Goal: Task Accomplishment & Management: Manage account settings

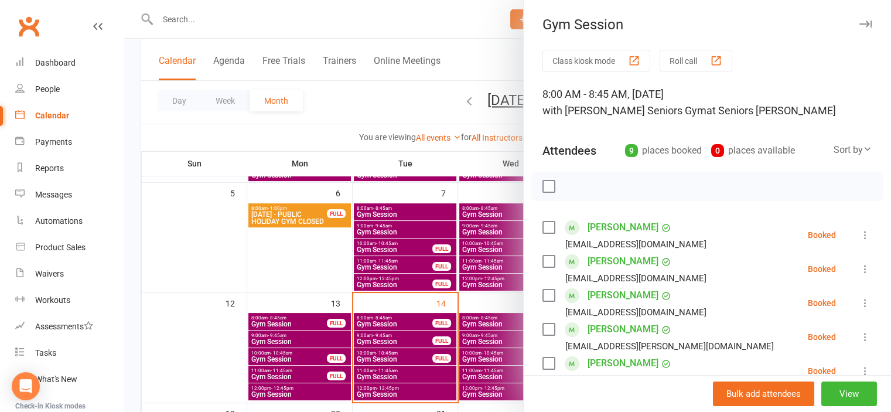
scroll to position [234, 0]
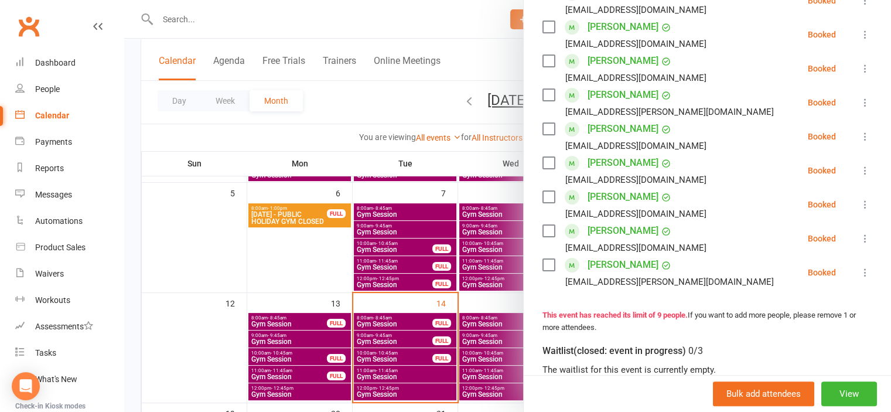
click at [219, 246] on div at bounding box center [507, 206] width 767 height 412
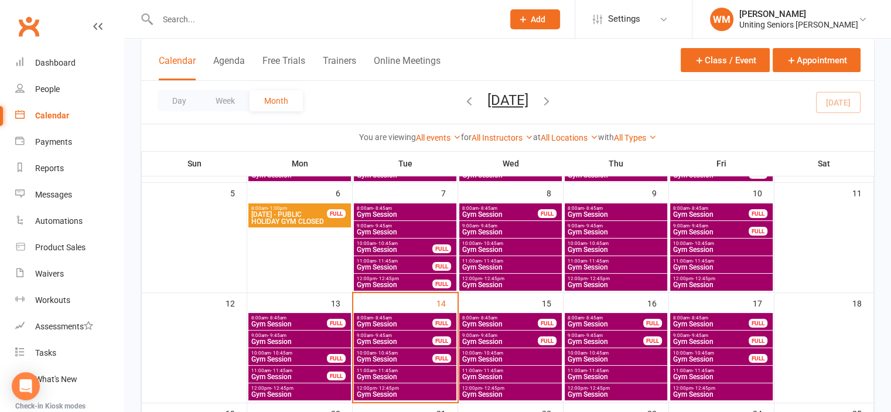
click at [605, 342] on span "Gym Session" at bounding box center [605, 341] width 77 height 7
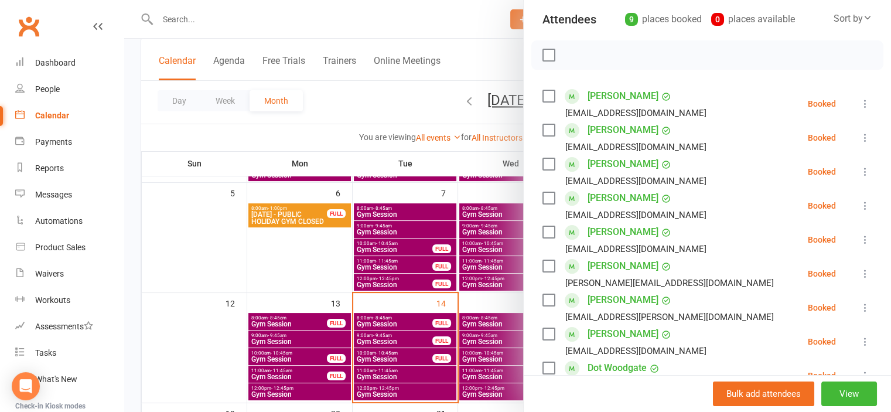
scroll to position [176, 0]
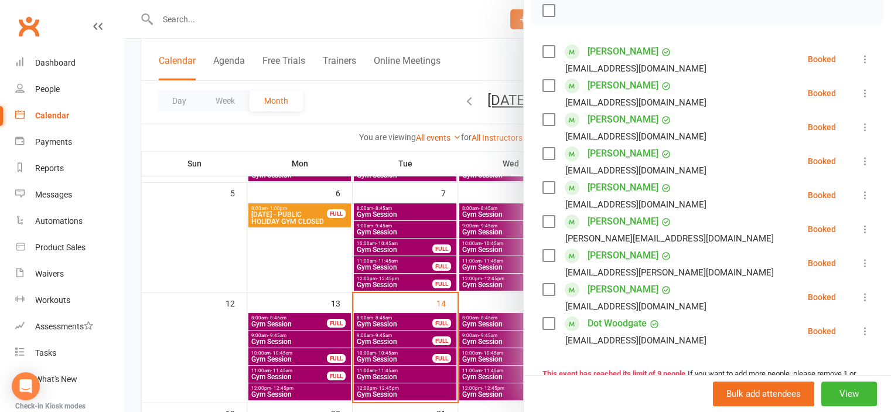
click at [860, 196] on icon at bounding box center [866, 195] width 12 height 12
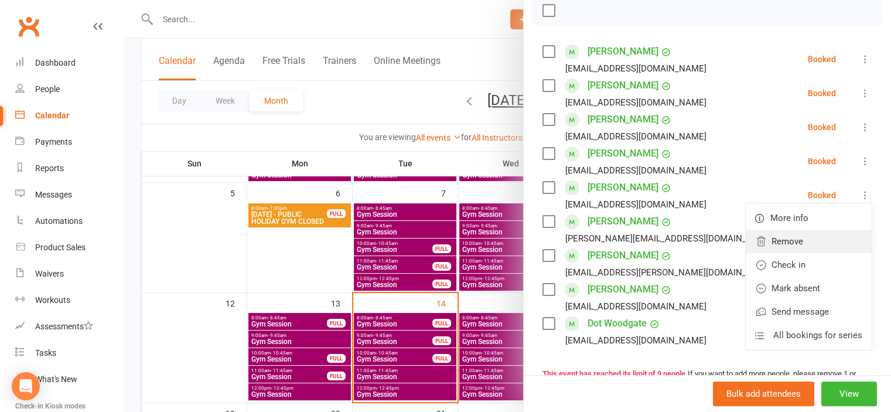
click at [800, 233] on link "Remove" at bounding box center [809, 241] width 126 height 23
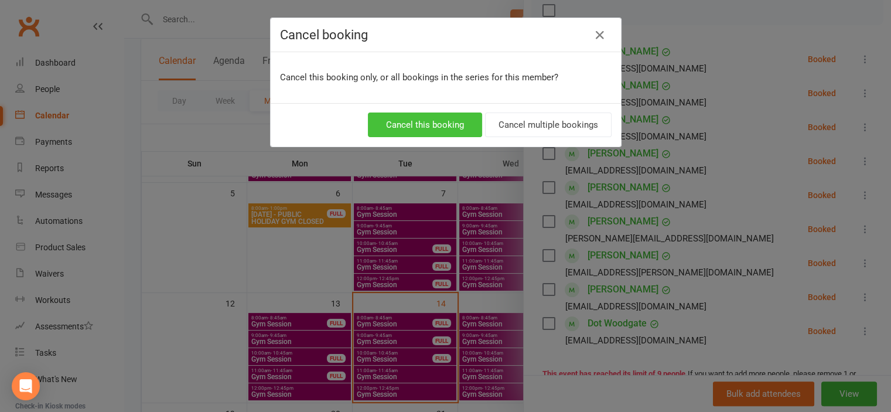
click at [406, 121] on button "Cancel this booking" at bounding box center [425, 125] width 114 height 25
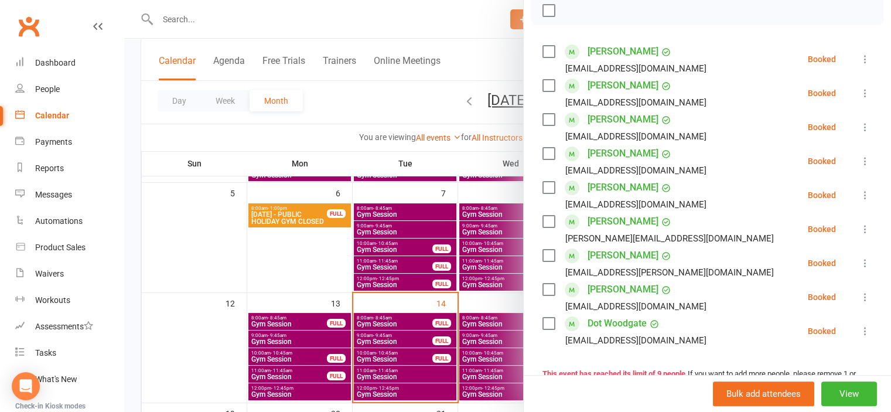
click at [217, 229] on div at bounding box center [507, 206] width 767 height 412
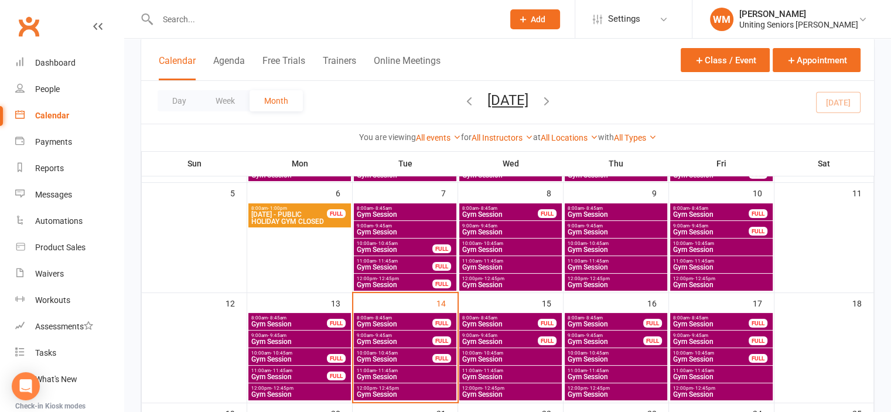
click at [606, 321] on span "Gym Session" at bounding box center [605, 324] width 77 height 7
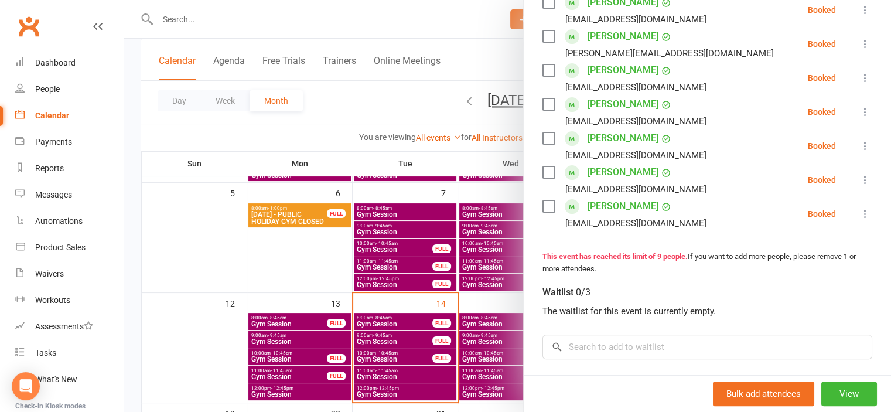
scroll to position [352, 0]
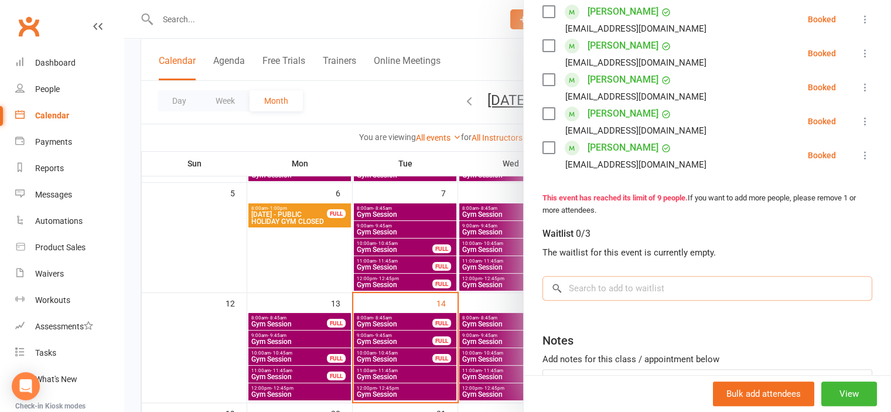
click at [641, 289] on input "search" at bounding box center [708, 288] width 330 height 25
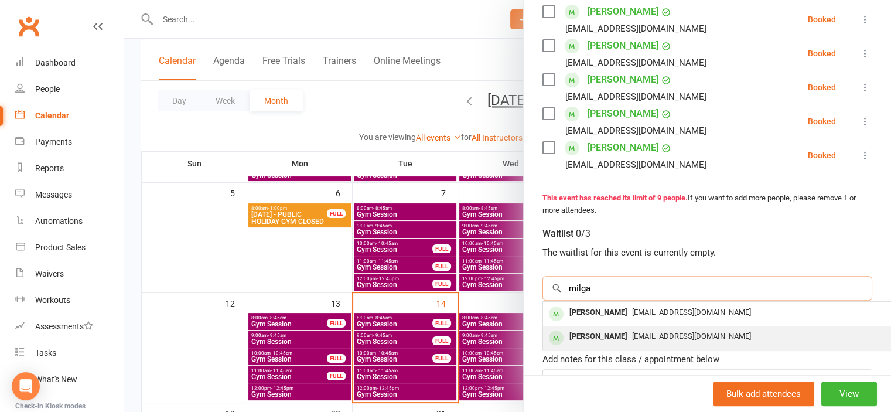
type input "milga"
click at [657, 333] on span "[EMAIL_ADDRESS][DOMAIN_NAME]" at bounding box center [691, 336] width 119 height 9
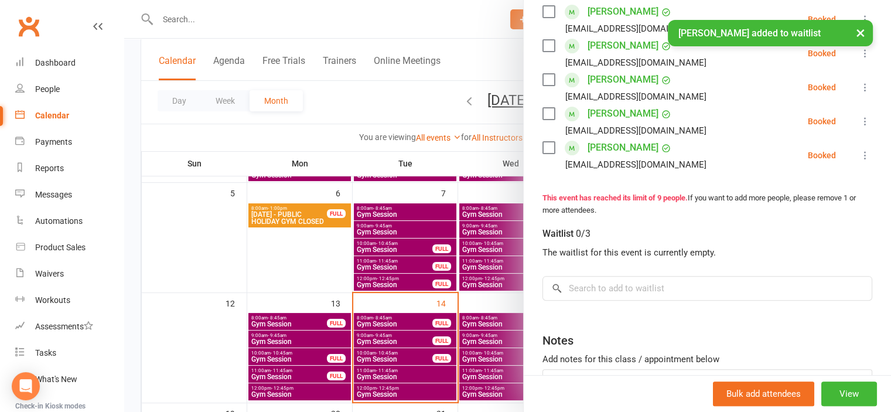
scroll to position [366, 0]
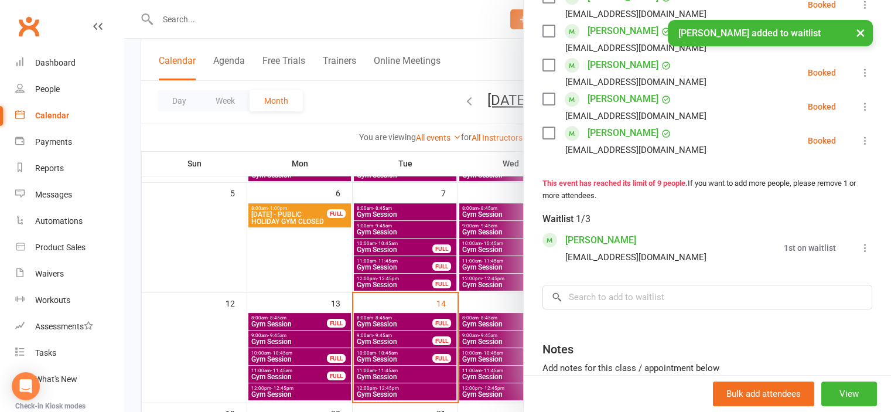
click at [840, 262] on li "[PERSON_NAME] [EMAIL_ADDRESS][DOMAIN_NAME] 1st on waitlist Book now Remove All …" at bounding box center [708, 248] width 330 height 34
click at [860, 254] on icon at bounding box center [866, 248] width 12 height 12
click at [827, 282] on link "Book now" at bounding box center [809, 270] width 126 height 23
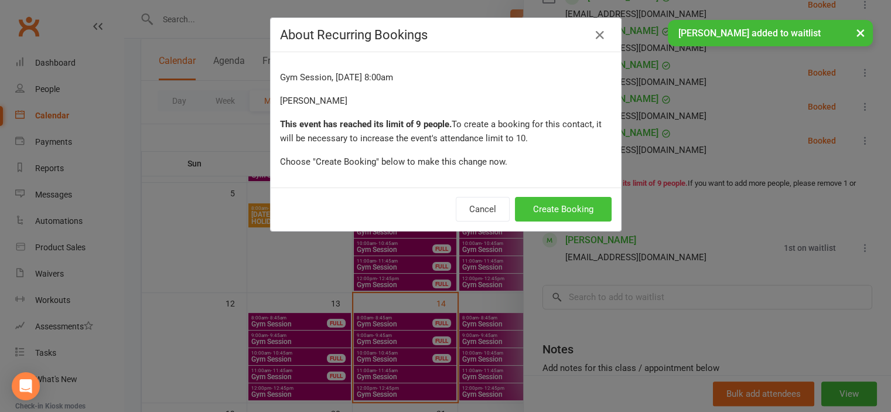
click at [570, 209] on button "Create Booking" at bounding box center [563, 209] width 97 height 25
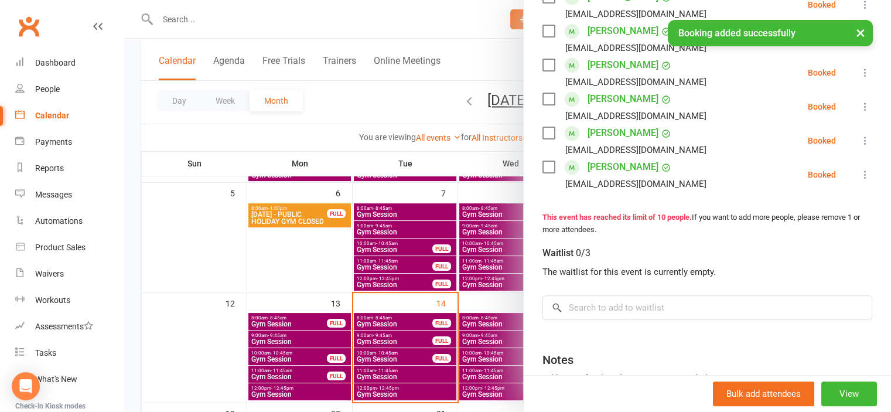
scroll to position [352, 0]
